Goal: Transaction & Acquisition: Purchase product/service

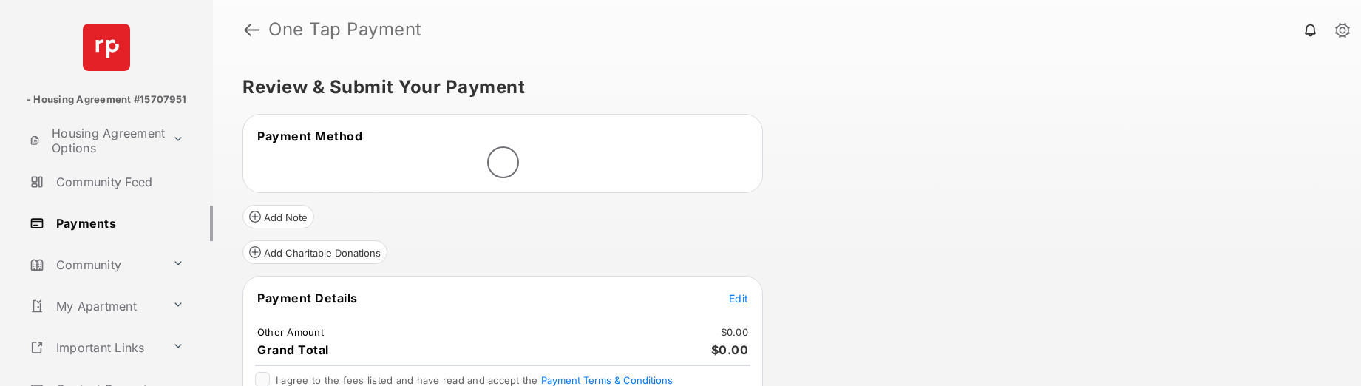
click at [742, 298] on span "Edit" at bounding box center [738, 298] width 19 height 13
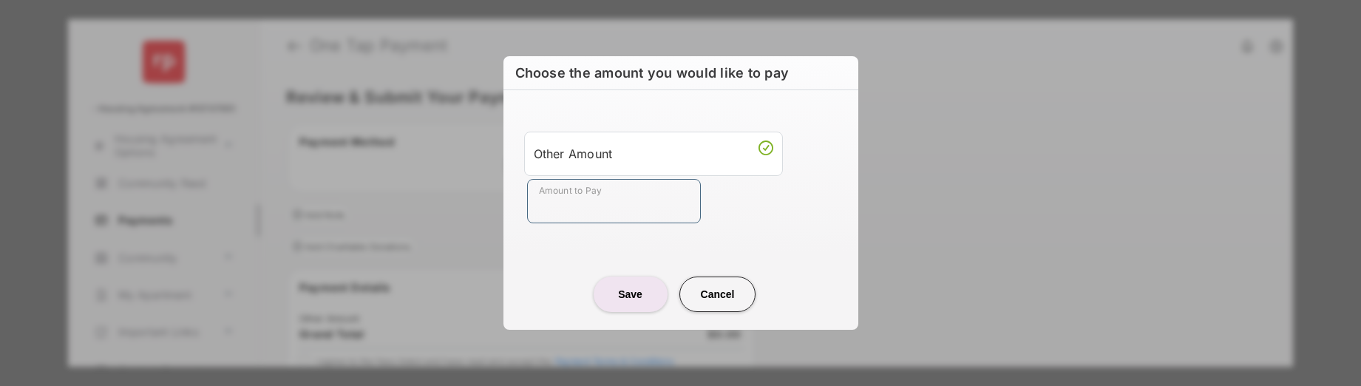
click at [617, 211] on input "Amount to Pay" at bounding box center [614, 201] width 174 height 44
type input "****"
click at [628, 301] on button "Save" at bounding box center [631, 293] width 74 height 35
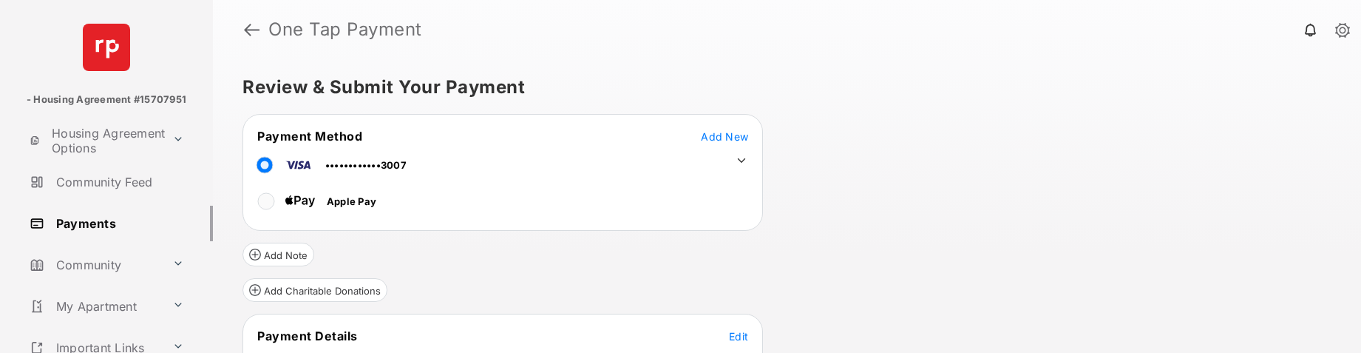
scroll to position [163, 0]
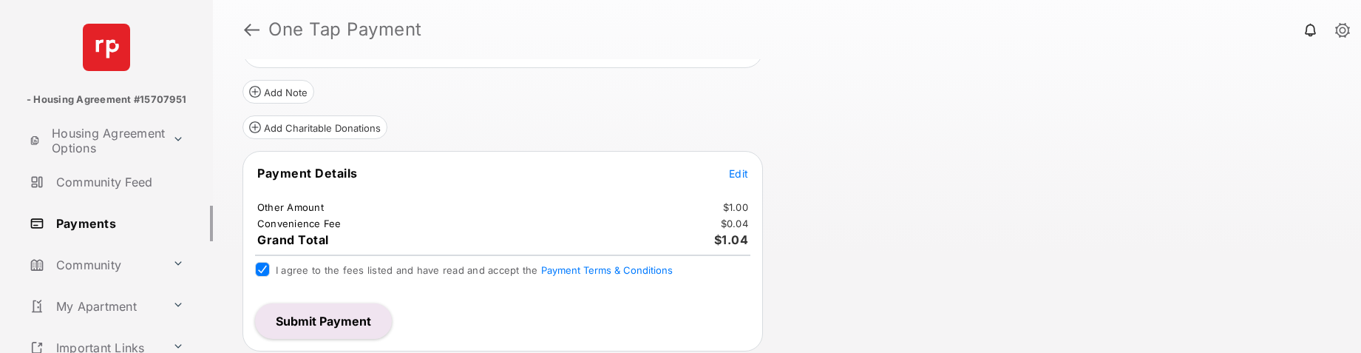
click at [308, 316] on button "Submit Payment" at bounding box center [323, 320] width 137 height 35
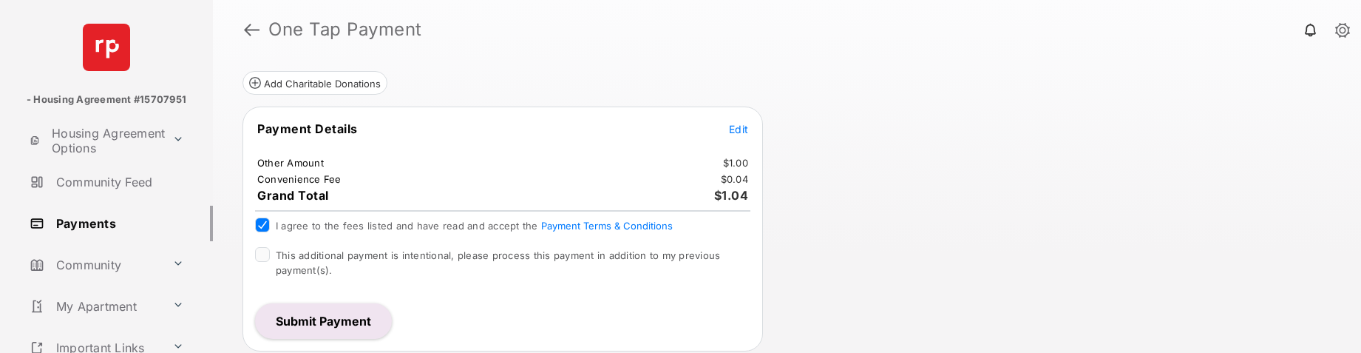
scroll to position [257, 0]
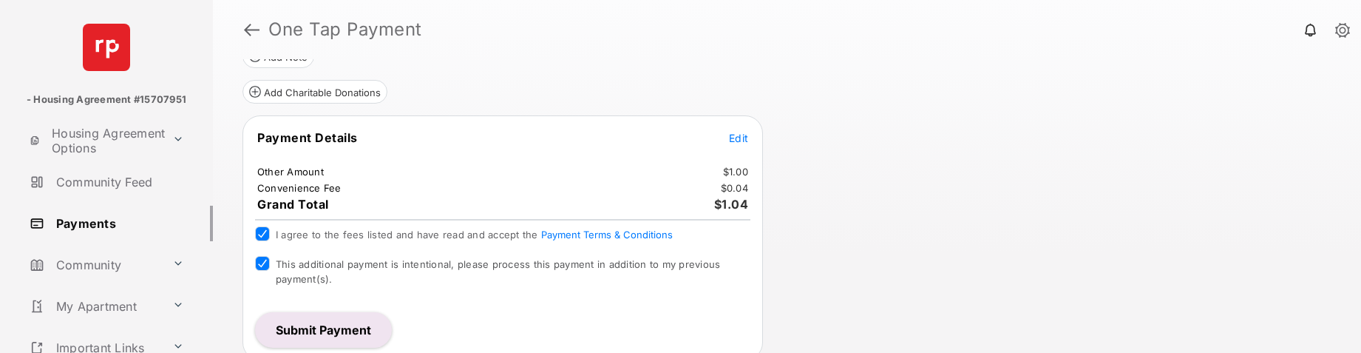
click at [326, 330] on button "Submit Payment" at bounding box center [323, 329] width 137 height 35
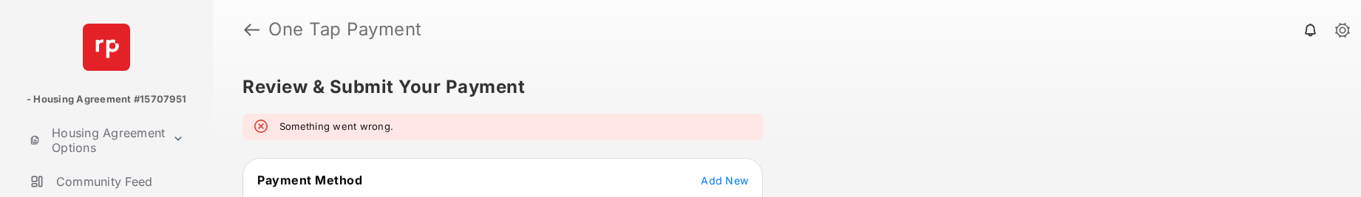
scroll to position [407, 0]
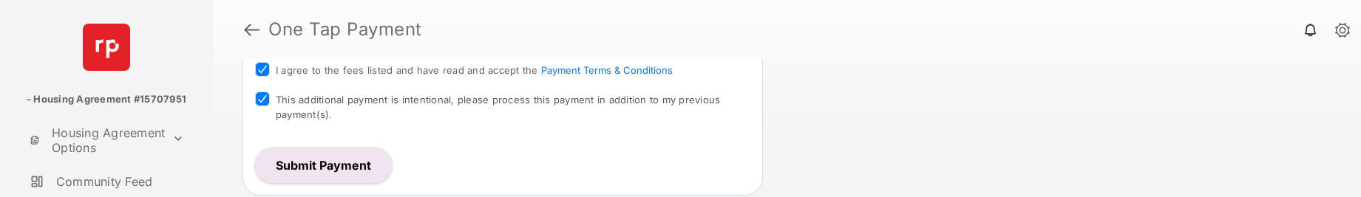
click at [347, 167] on button "Submit Payment" at bounding box center [323, 165] width 137 height 35
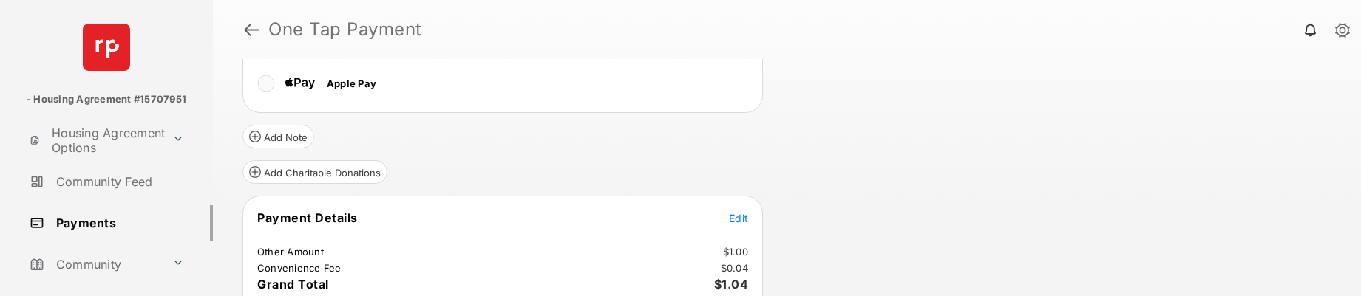
scroll to position [221, 0]
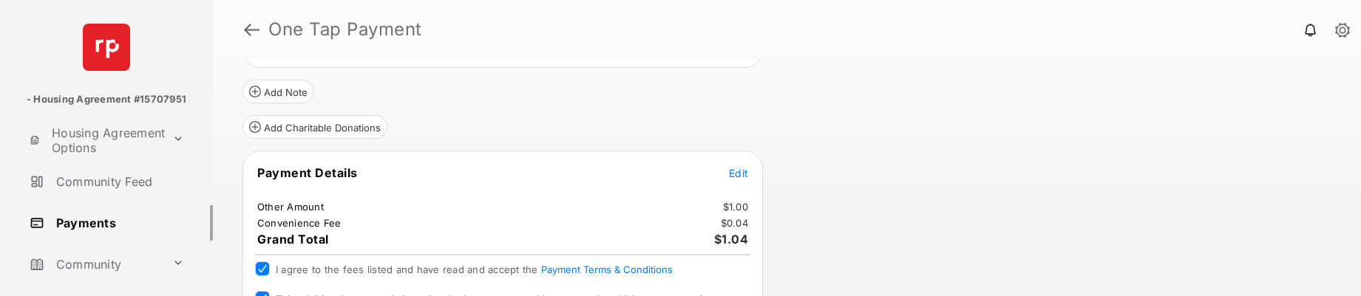
click at [733, 178] on span "Edit" at bounding box center [738, 173] width 19 height 13
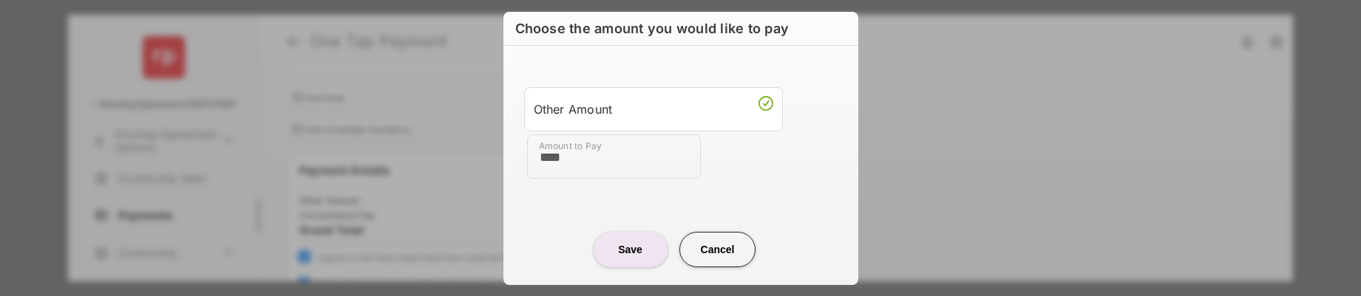
click at [595, 166] on input "****" at bounding box center [614, 157] width 174 height 44
type input "****"
click at [622, 251] on button "Save" at bounding box center [631, 249] width 74 height 35
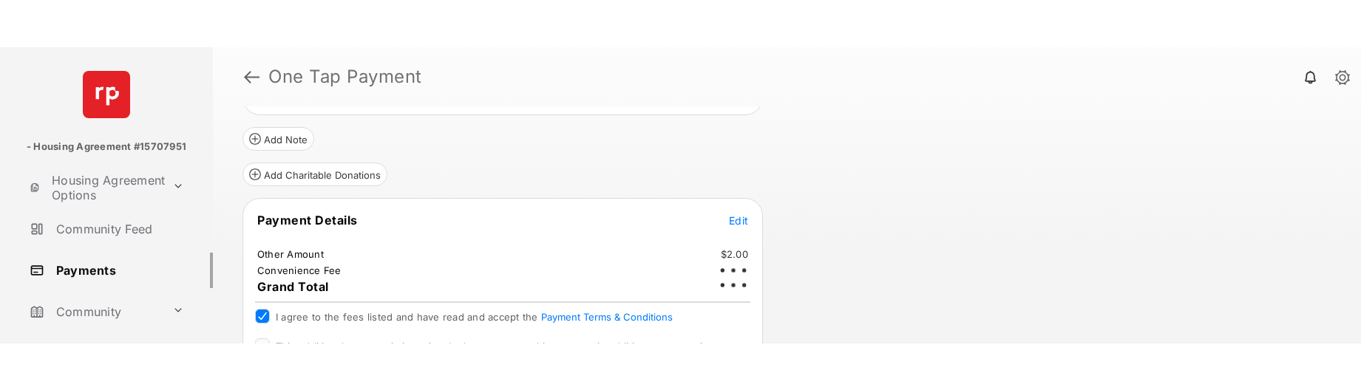
scroll to position [322, 0]
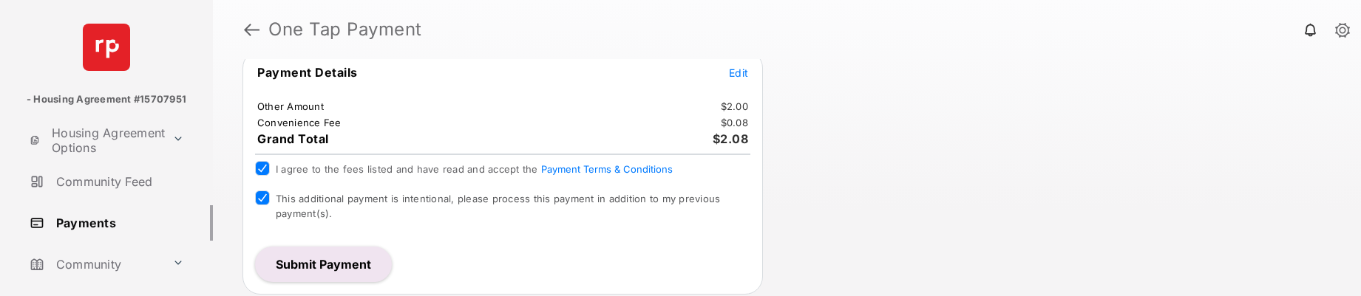
click at [325, 262] on button "Submit Payment" at bounding box center [323, 264] width 137 height 35
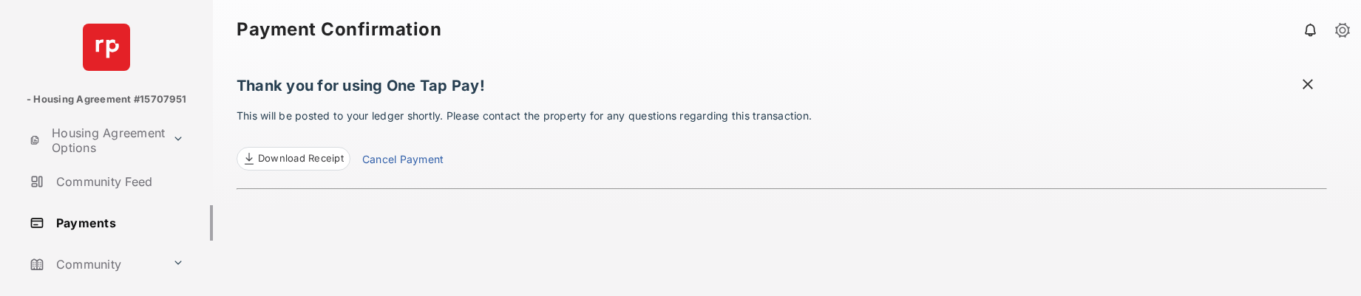
click at [80, 225] on link "Payments" at bounding box center [118, 223] width 189 height 35
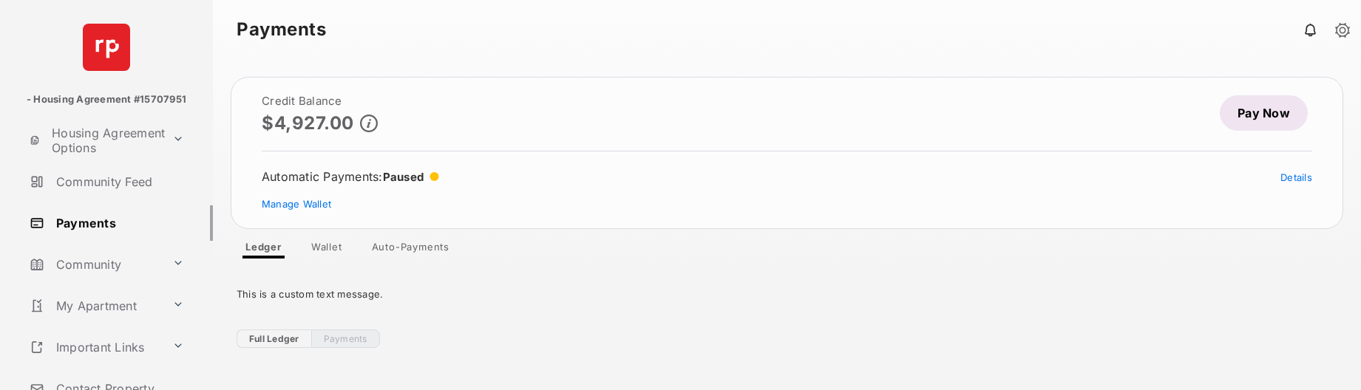
click at [1246, 109] on link "Pay Now" at bounding box center [1264, 112] width 88 height 35
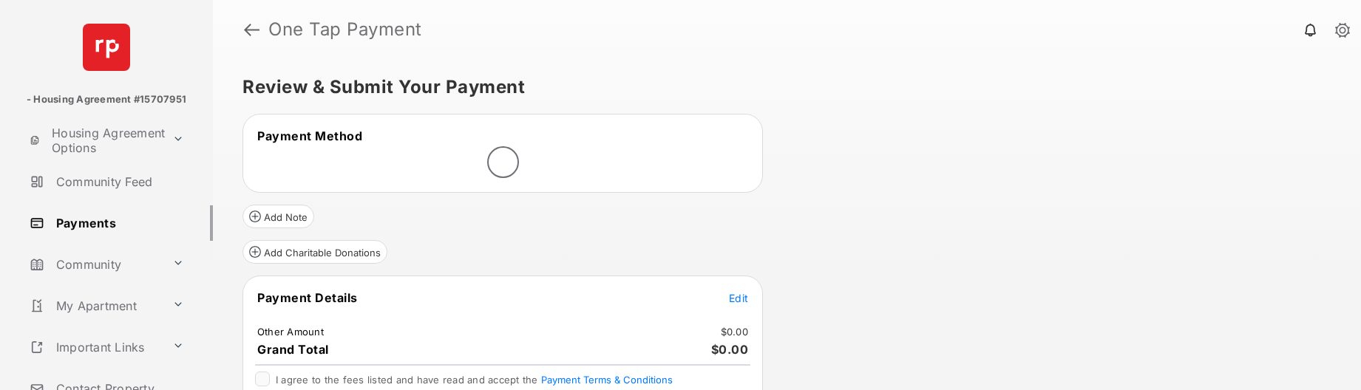
click at [740, 300] on span "Edit" at bounding box center [738, 298] width 19 height 13
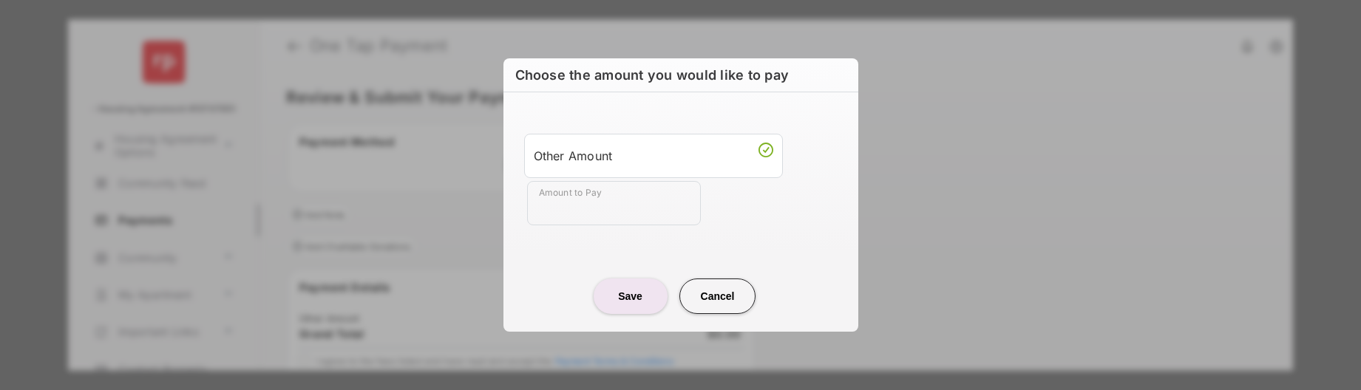
click at [583, 205] on input "Amount to Pay" at bounding box center [614, 203] width 174 height 44
type input "****"
click at [638, 295] on button "Save" at bounding box center [631, 296] width 74 height 35
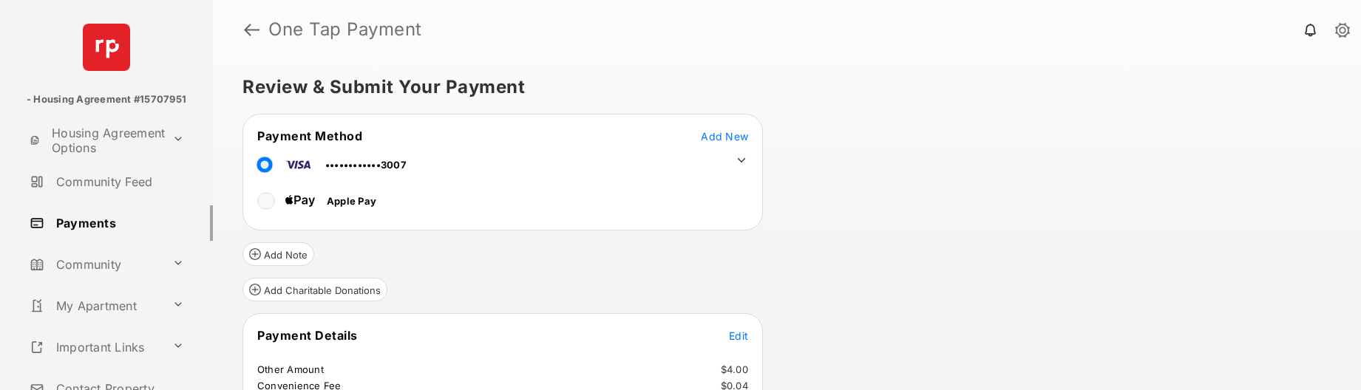
scroll to position [125, 0]
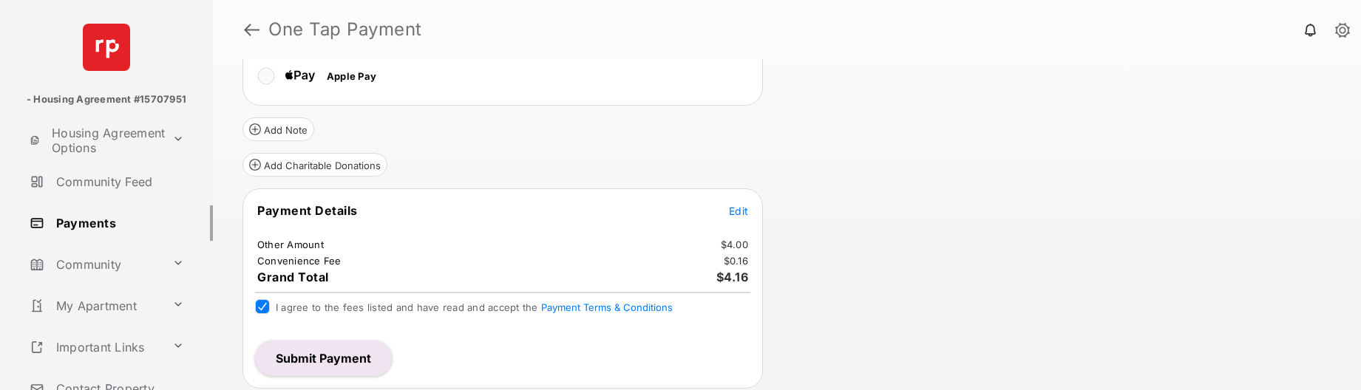
click at [342, 362] on button "Submit Payment" at bounding box center [323, 358] width 137 height 35
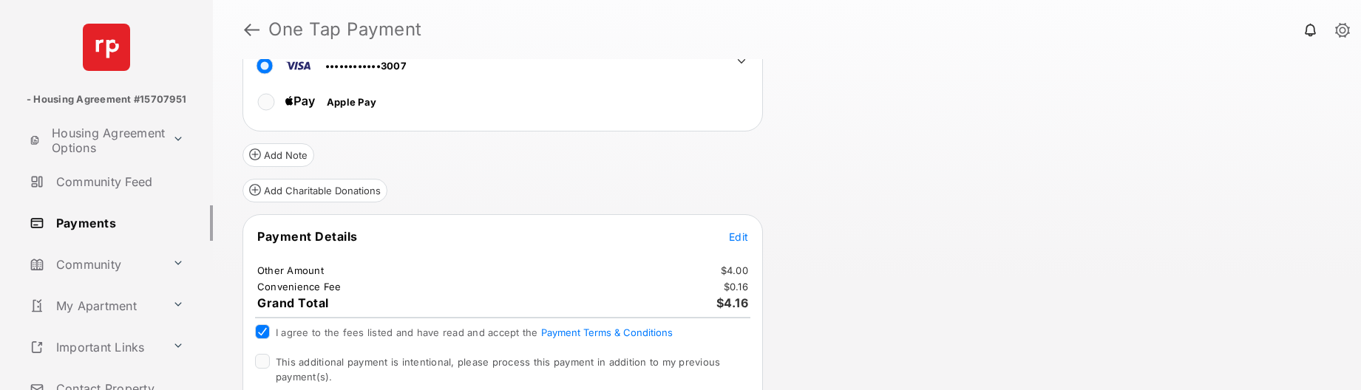
scroll to position [242, 0]
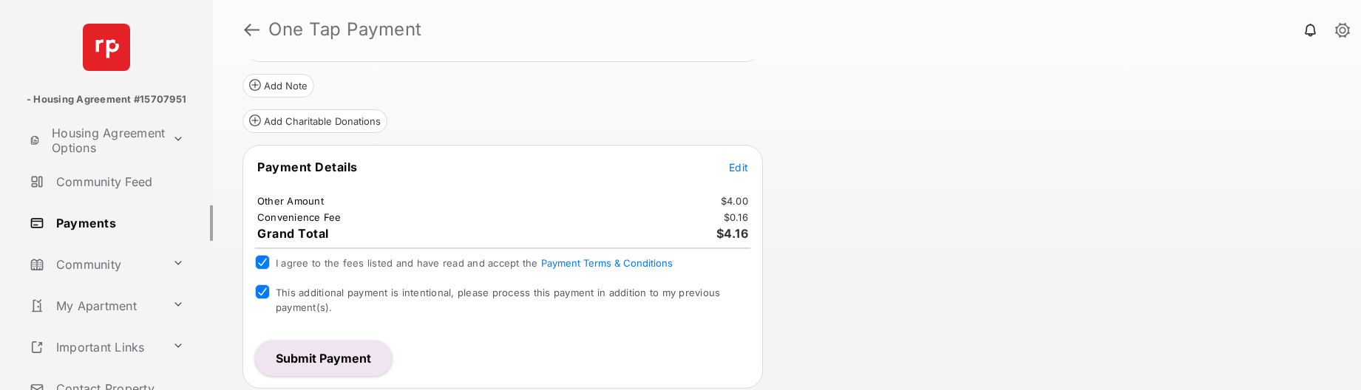
click at [349, 358] on button "Submit Payment" at bounding box center [323, 358] width 137 height 35
